Goal: Find specific page/section: Find specific page/section

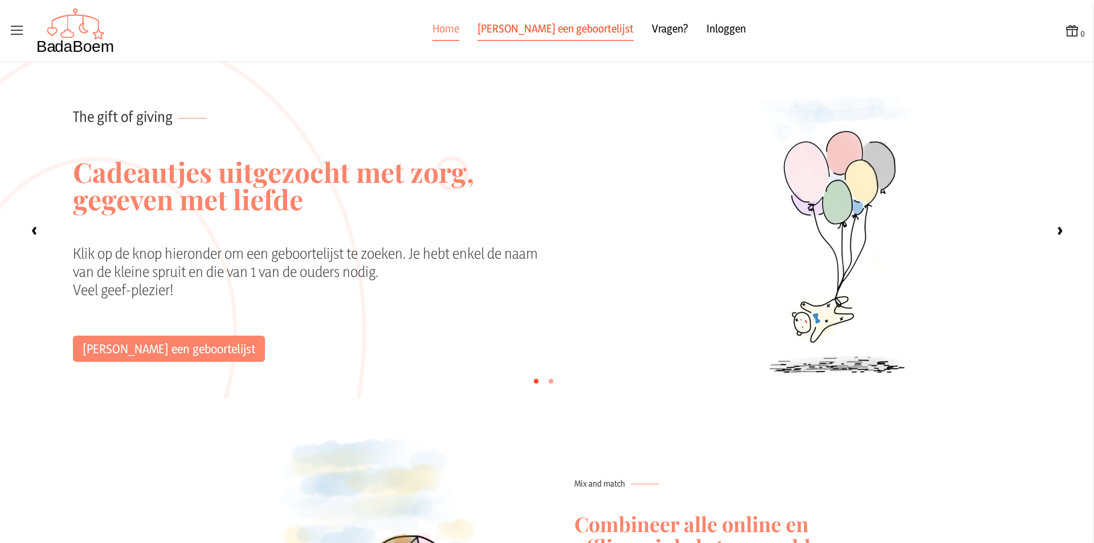
click at [559, 29] on link "[PERSON_NAME] een geboortelijst" at bounding box center [556, 31] width 156 height 21
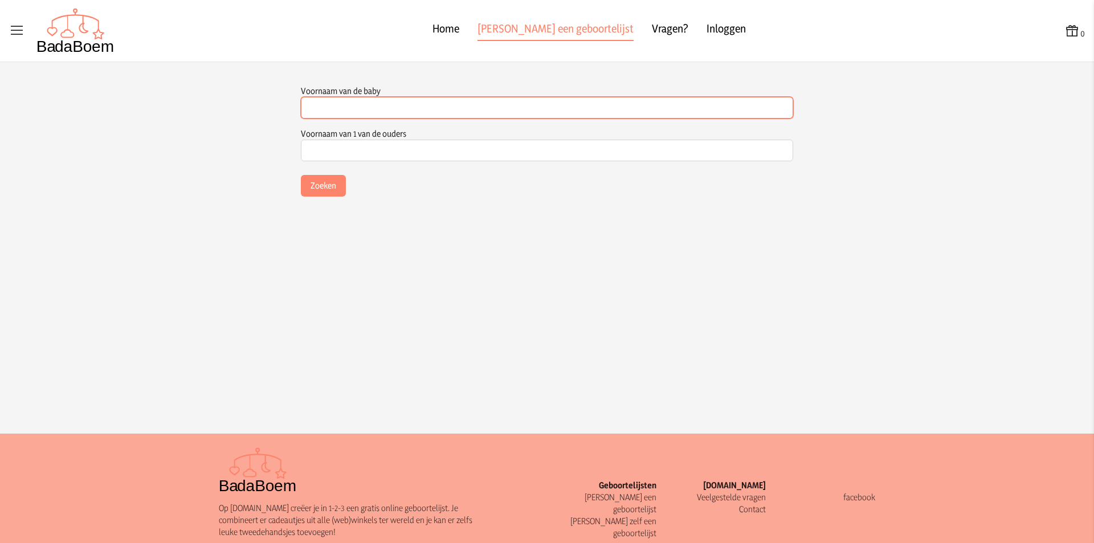
click at [423, 99] on input "Voornaam van de baby" at bounding box center [547, 108] width 492 height 22
type input "sem"
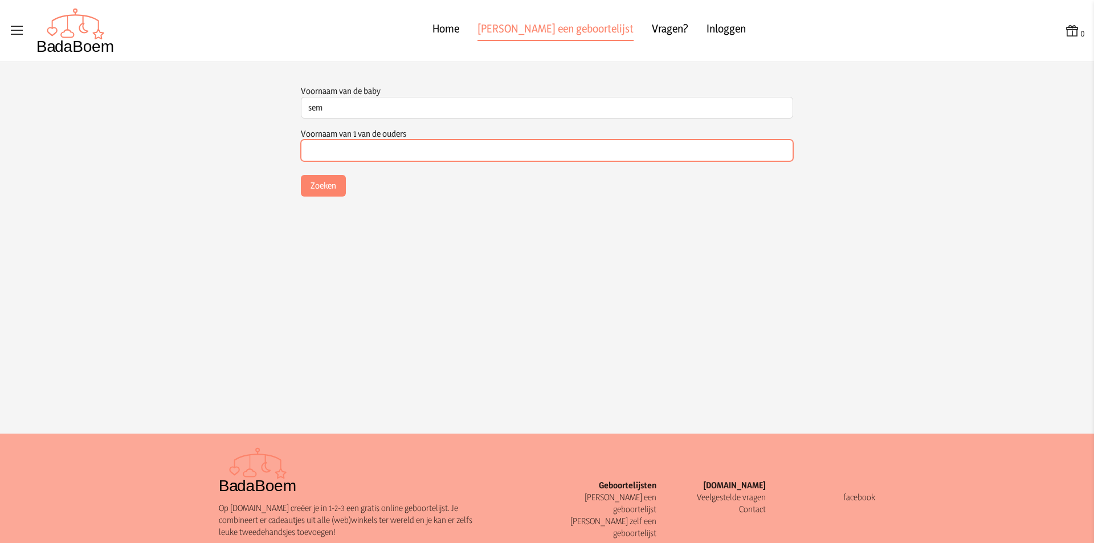
click at [372, 145] on input "Voornaam van 1 van de ouders" at bounding box center [547, 151] width 492 height 22
type input "ann"
click at [301, 175] on button "Zoeken" at bounding box center [323, 186] width 45 height 22
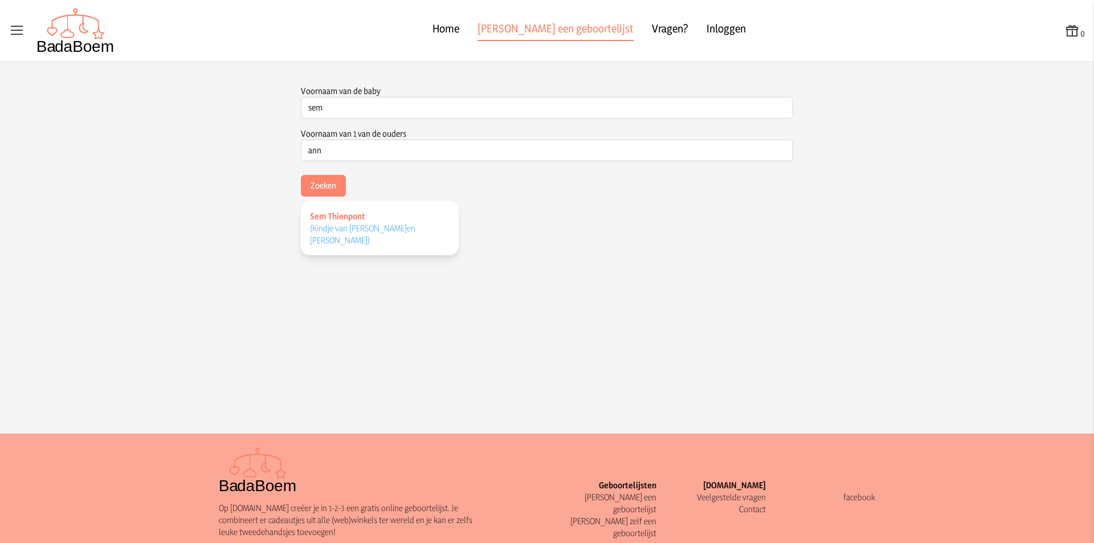
click at [347, 213] on span "Sem Thienpont" at bounding box center [337, 216] width 55 height 11
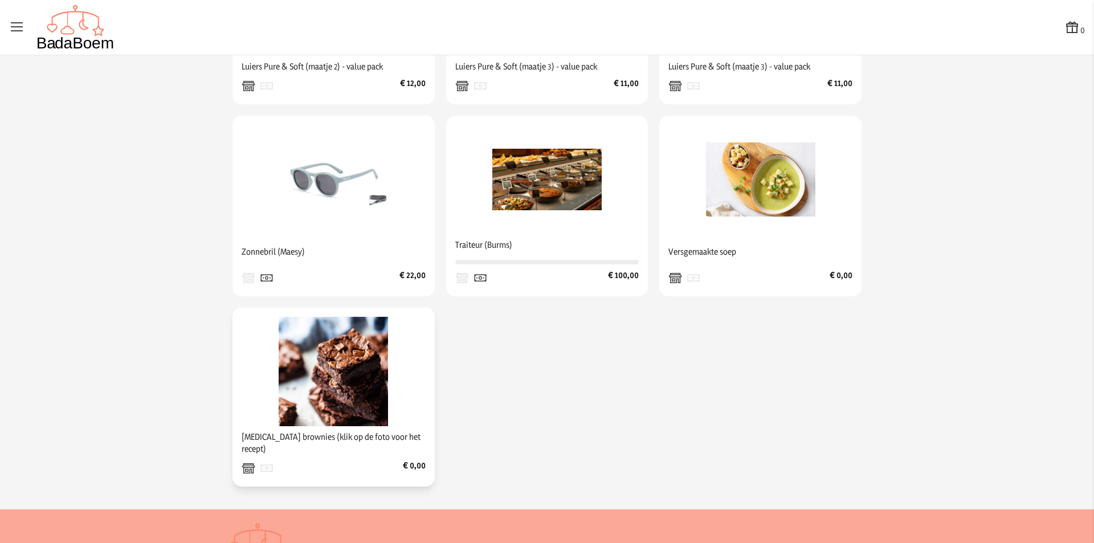
scroll to position [456, 0]
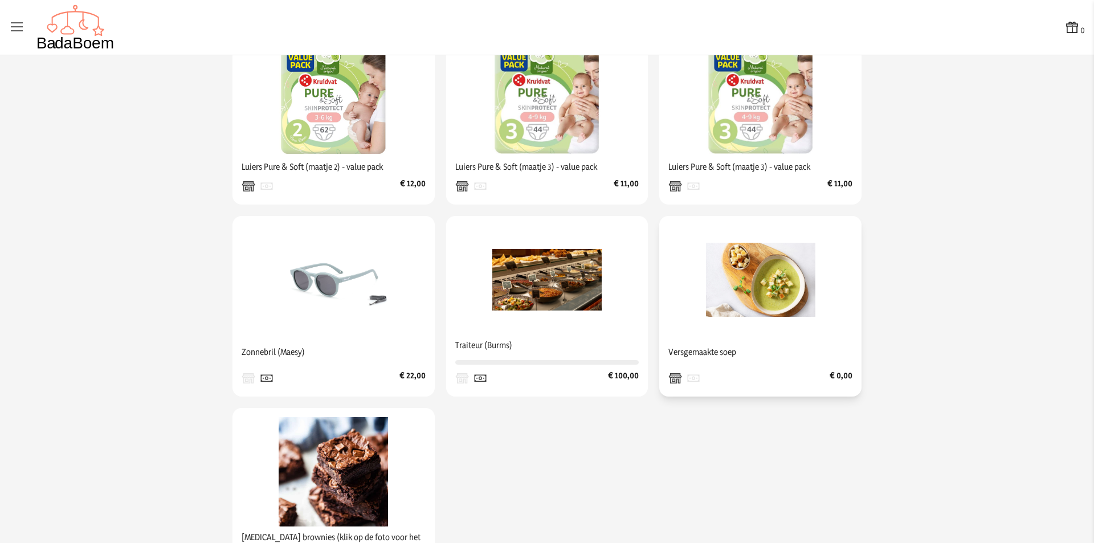
click at [718, 363] on span "Versgemaakte soep" at bounding box center [761, 351] width 184 height 21
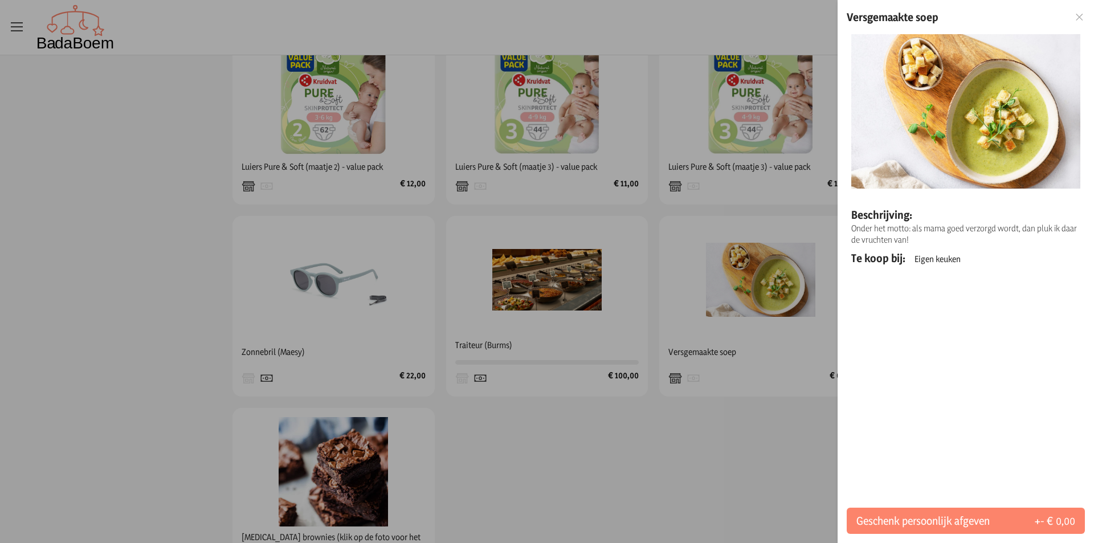
click at [689, 410] on div at bounding box center [547, 271] width 1094 height 543
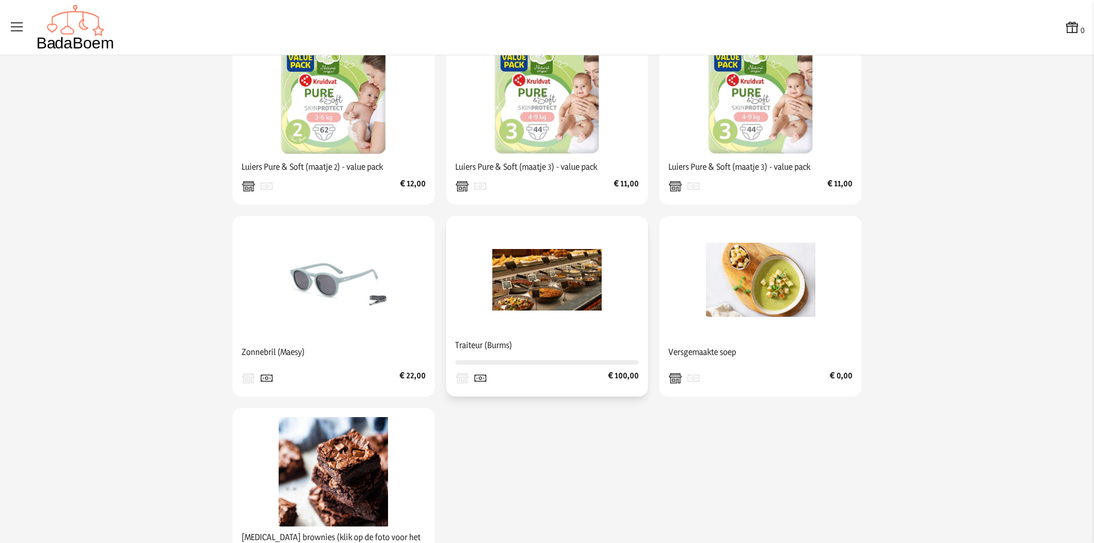
click at [484, 356] on span "Traiteur (Burms)" at bounding box center [547, 345] width 184 height 21
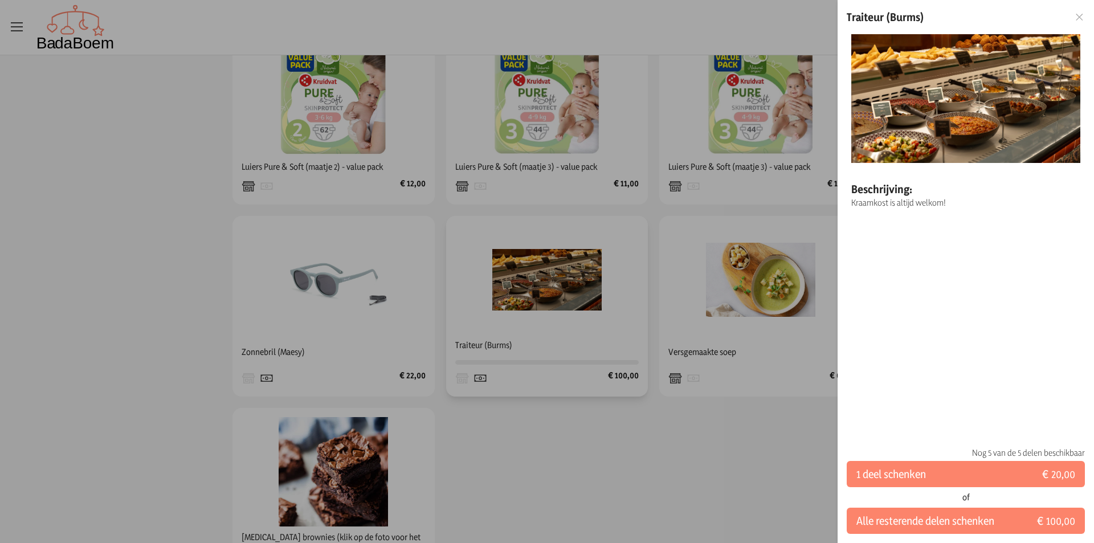
drag, startPoint x: 609, startPoint y: 455, endPoint x: 590, endPoint y: 359, distance: 97.7
click at [609, 454] on div at bounding box center [547, 271] width 1094 height 543
